Goal: Find contact information: Find contact information

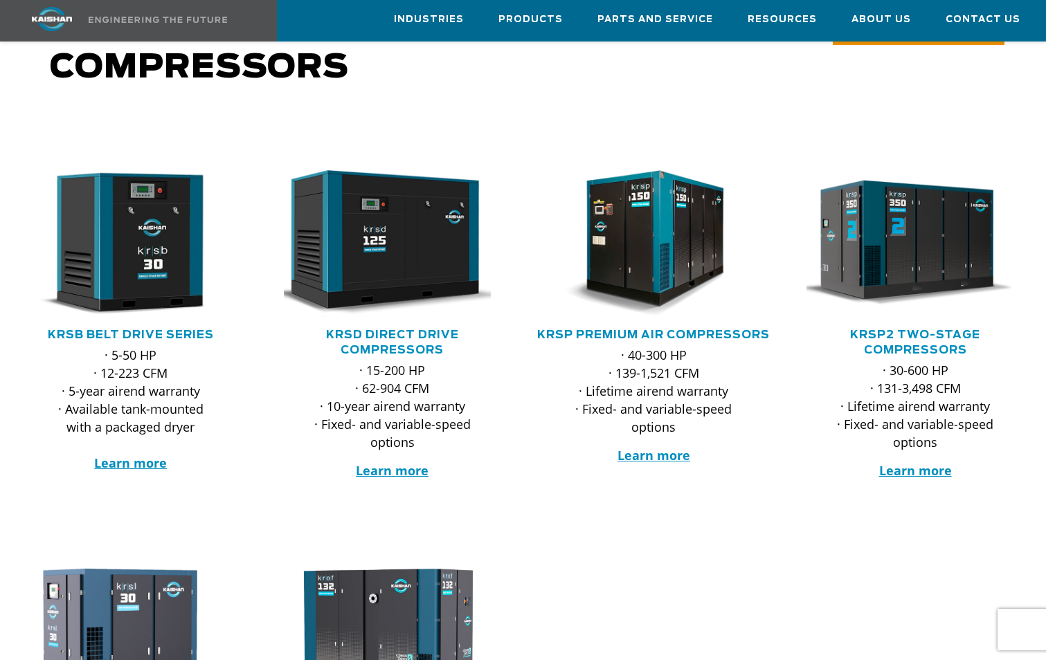
scroll to position [138, 0]
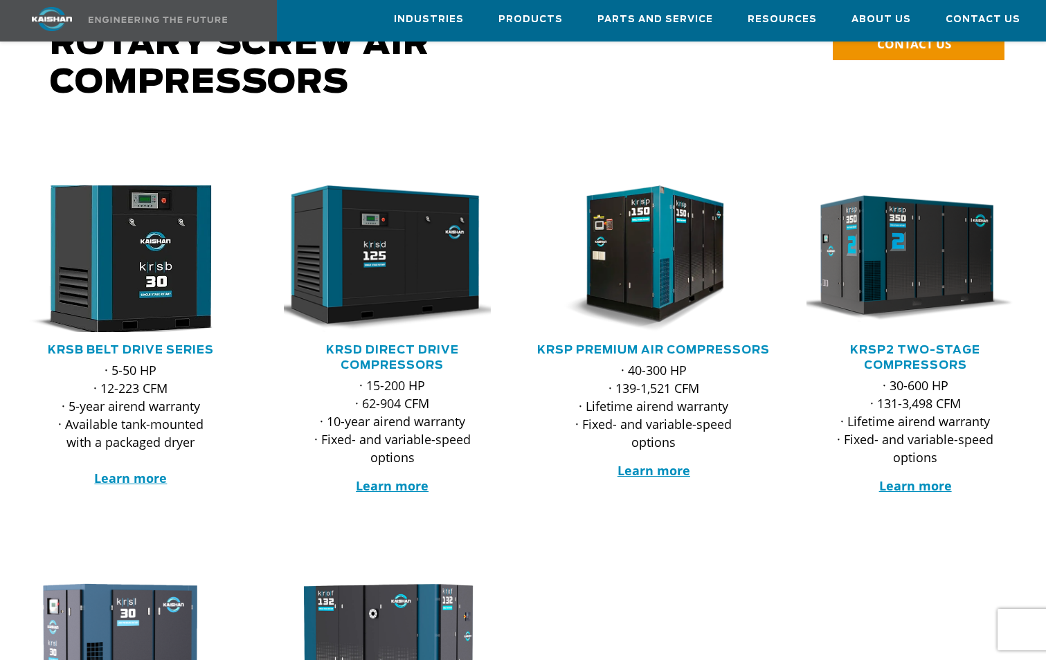
click at [172, 264] on img at bounding box center [120, 258] width 239 height 161
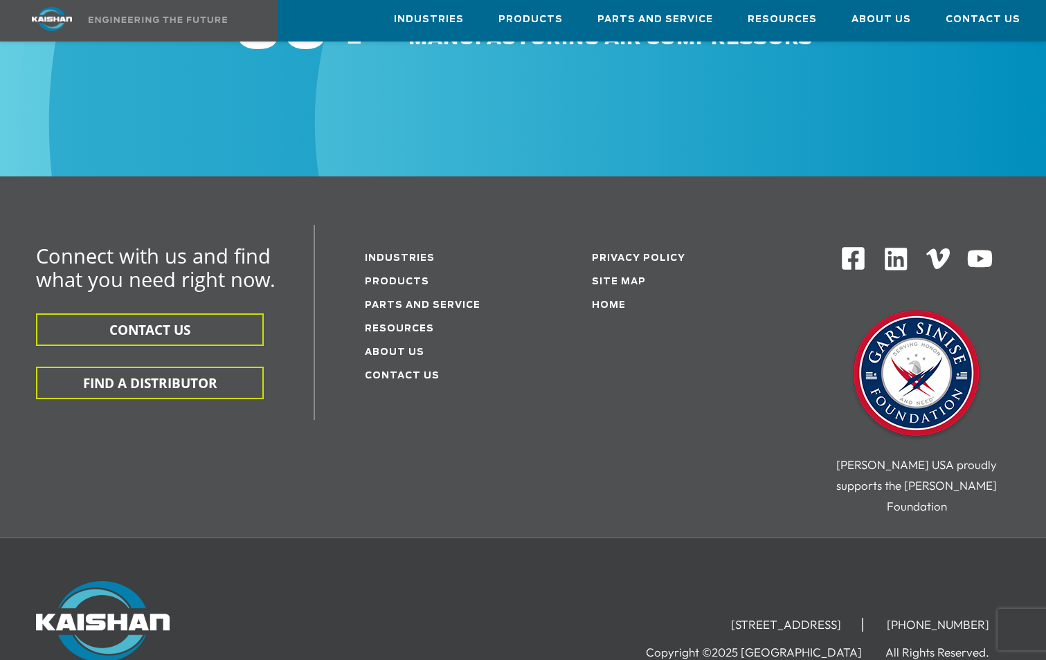
scroll to position [3944, 0]
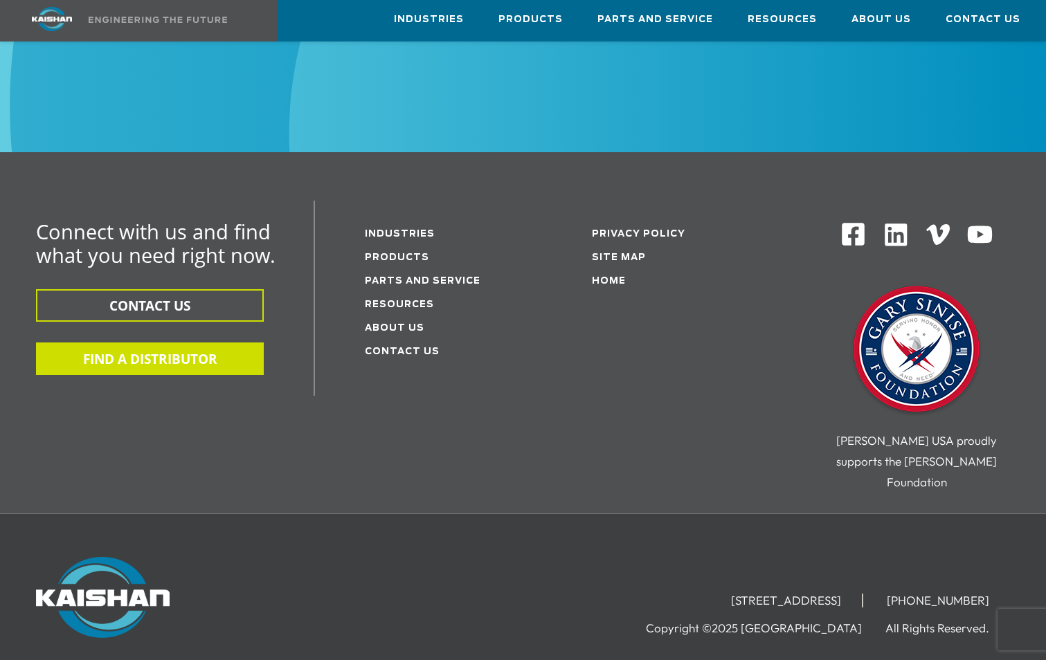
click at [173, 343] on button "FIND A DISTRIBUTOR" at bounding box center [150, 359] width 228 height 33
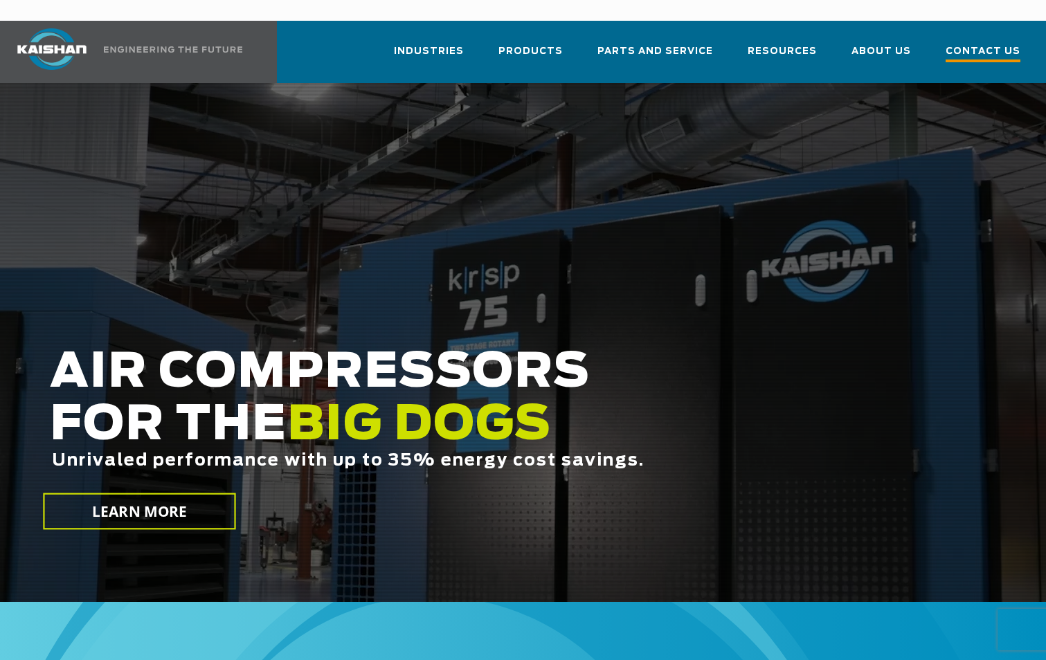
click at [982, 44] on span "Contact Us" at bounding box center [982, 53] width 75 height 19
